Goal: Information Seeking & Learning: Learn about a topic

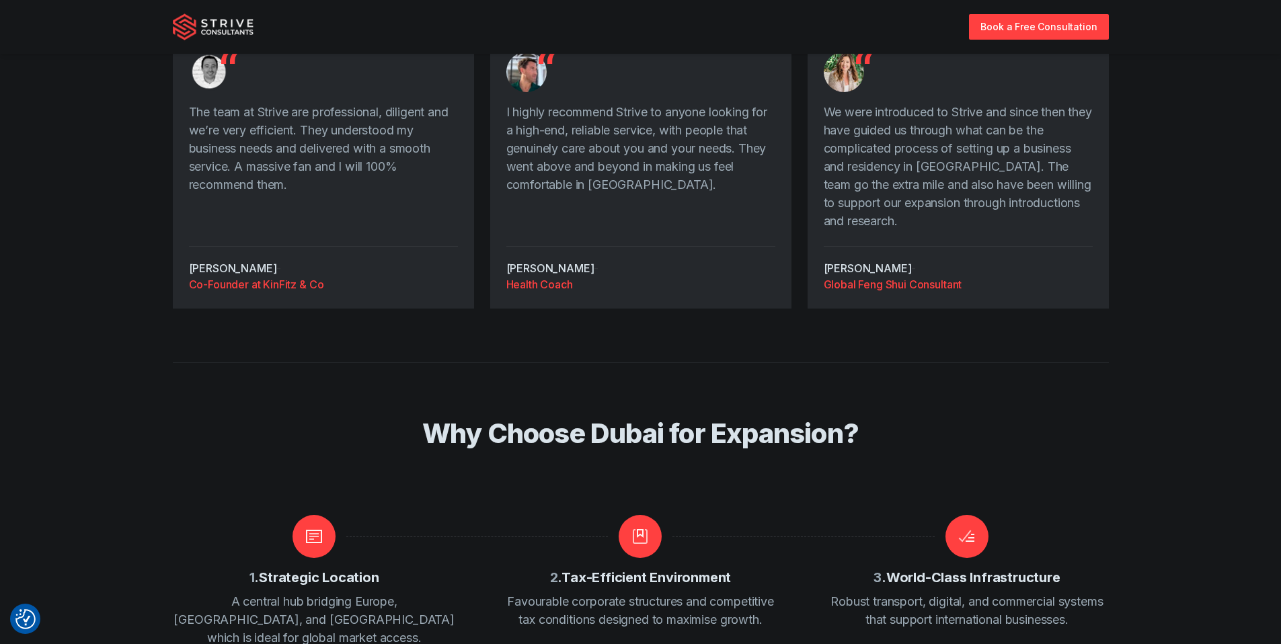
scroll to position [1986, 0]
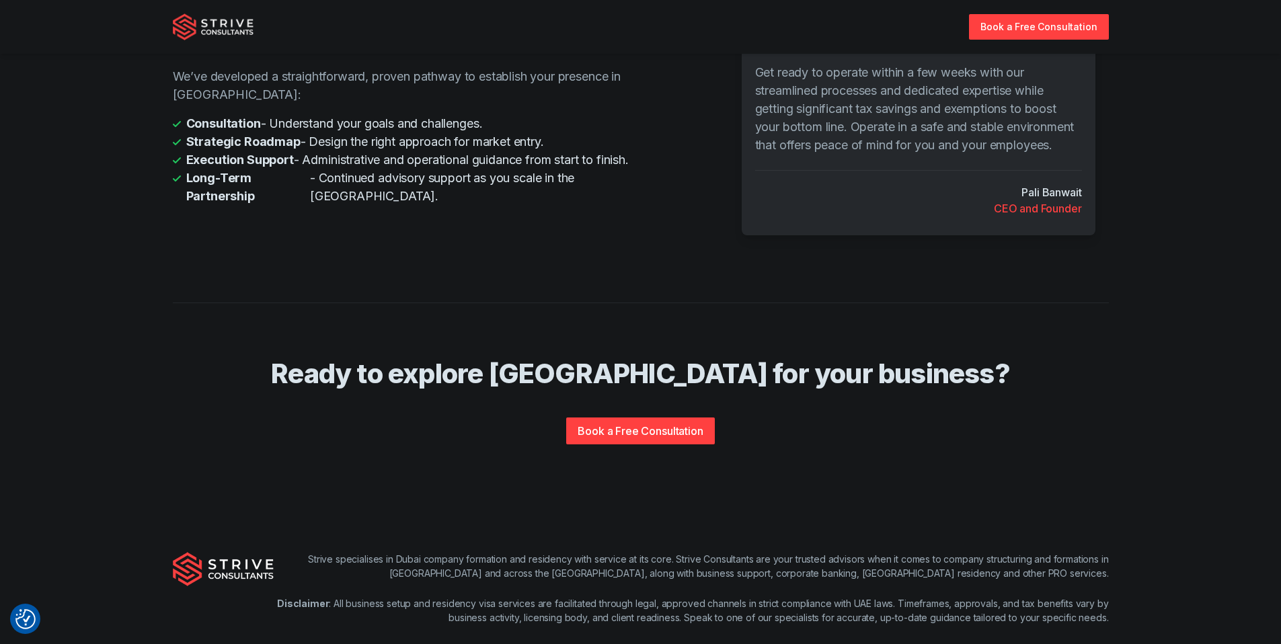
scroll to position [2629, 0]
